Goal: Task Accomplishment & Management: Manage account settings

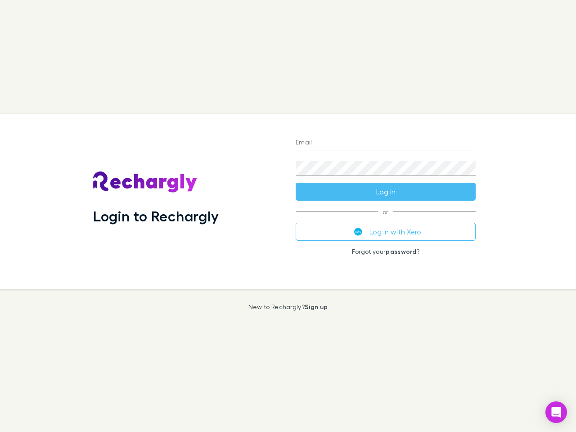
click at [288, 216] on div "Login to Rechargly" at bounding box center [187, 201] width 203 height 175
click at [386, 143] on input "Email" at bounding box center [386, 143] width 180 height 14
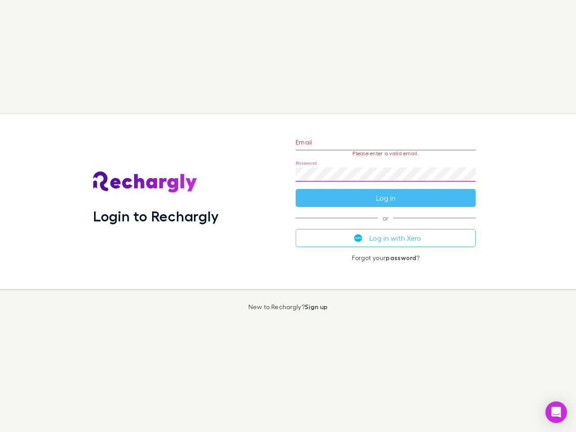
click at [386, 192] on form "Email Please enter a valid email. Password Log in" at bounding box center [386, 168] width 180 height 78
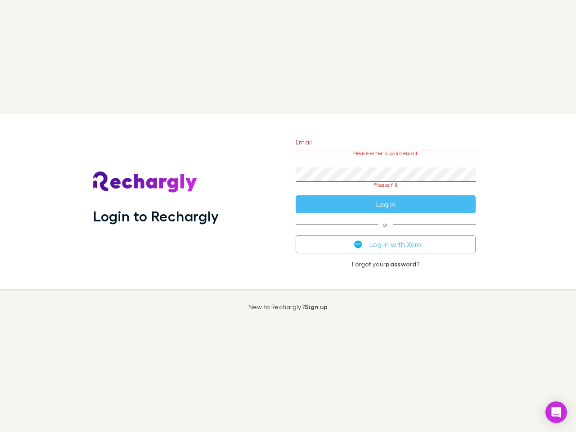
click at [386, 232] on div "Email Please enter a valid email. Password Please fill Log in or Log in with Xe…" at bounding box center [386, 201] width 195 height 175
click at [557, 413] on icon "Open Intercom Messenger" at bounding box center [556, 412] width 9 height 11
